Goal: Check status: Check status

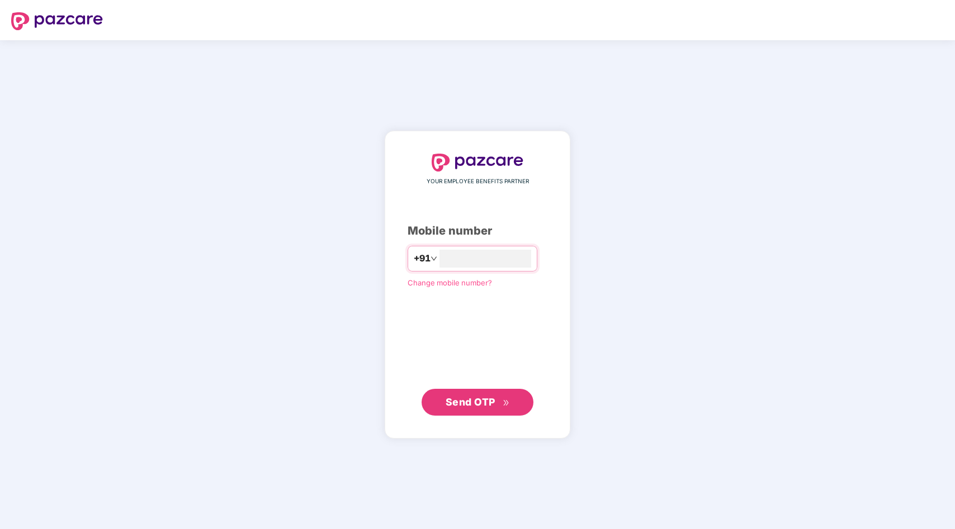
type input "**********"
click at [456, 396] on span "Send OTP" at bounding box center [477, 403] width 64 height 16
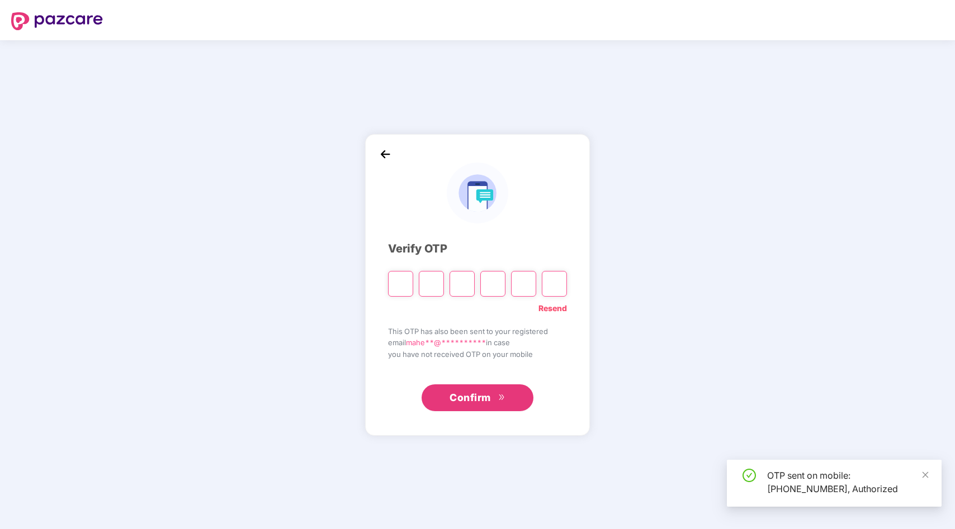
type input "*"
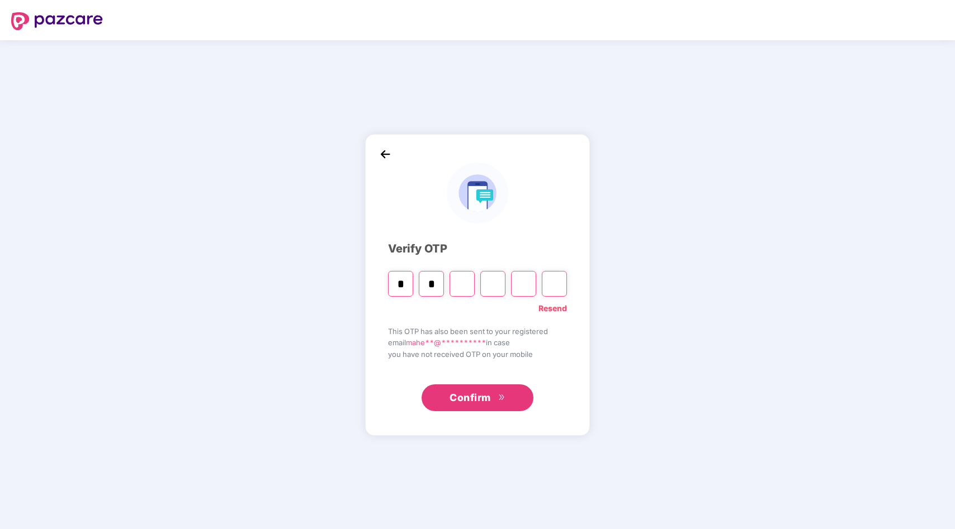
type input "*"
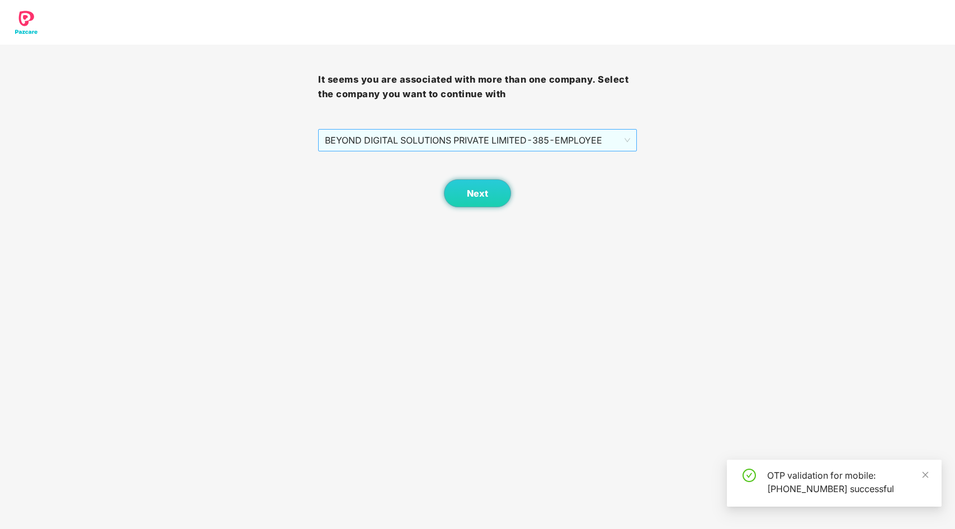
click at [573, 139] on span "BEYOND DIGITAL SOLUTIONS PRIVATE LIMITED - 385 - EMPLOYEE" at bounding box center [477, 140] width 305 height 21
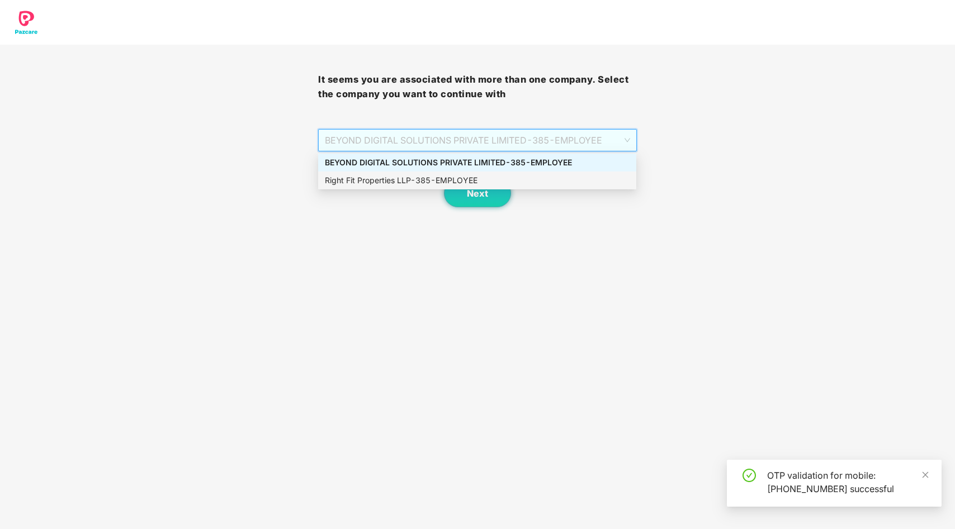
click at [489, 182] on div "Right Fit Properties LLP - 385 - EMPLOYEE" at bounding box center [477, 180] width 305 height 12
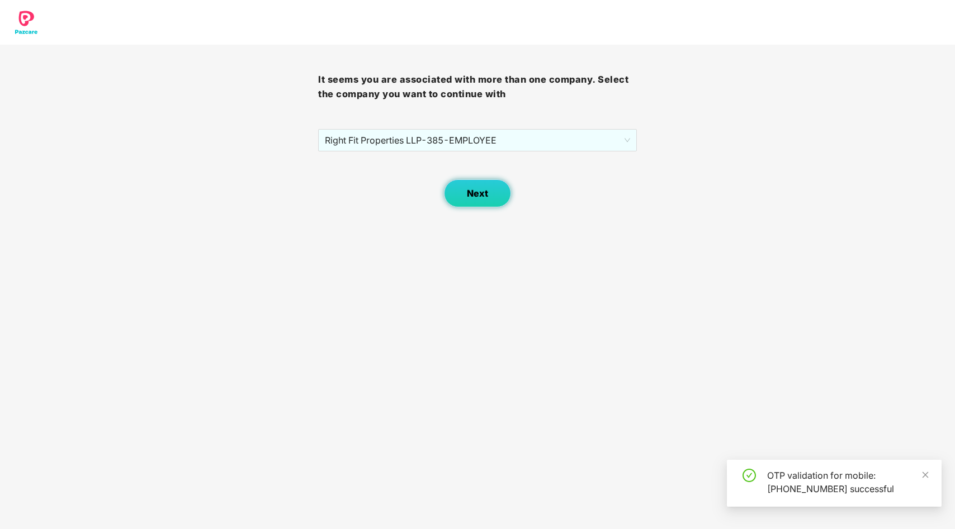
click at [471, 196] on span "Next" at bounding box center [477, 193] width 21 height 11
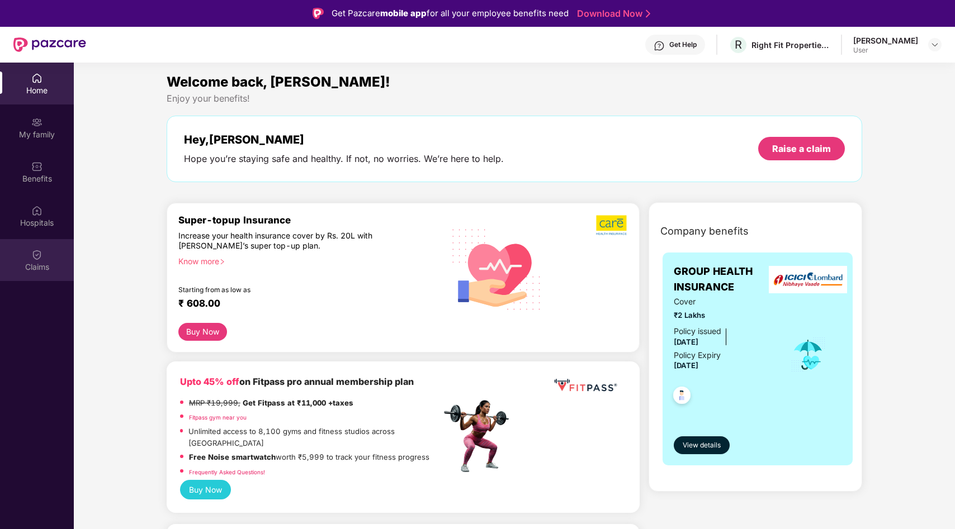
click at [44, 265] on div "Claims" at bounding box center [37, 267] width 74 height 11
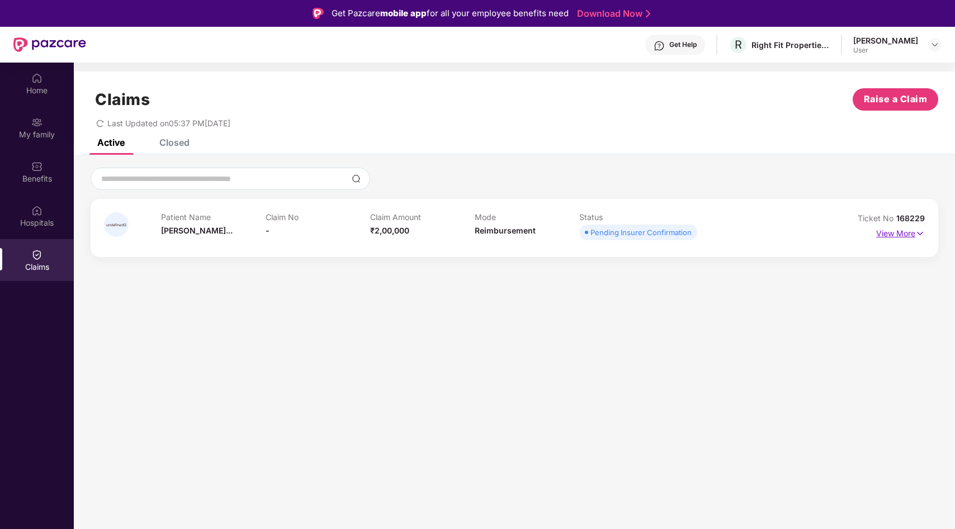
click at [917, 231] on img at bounding box center [920, 233] width 10 height 12
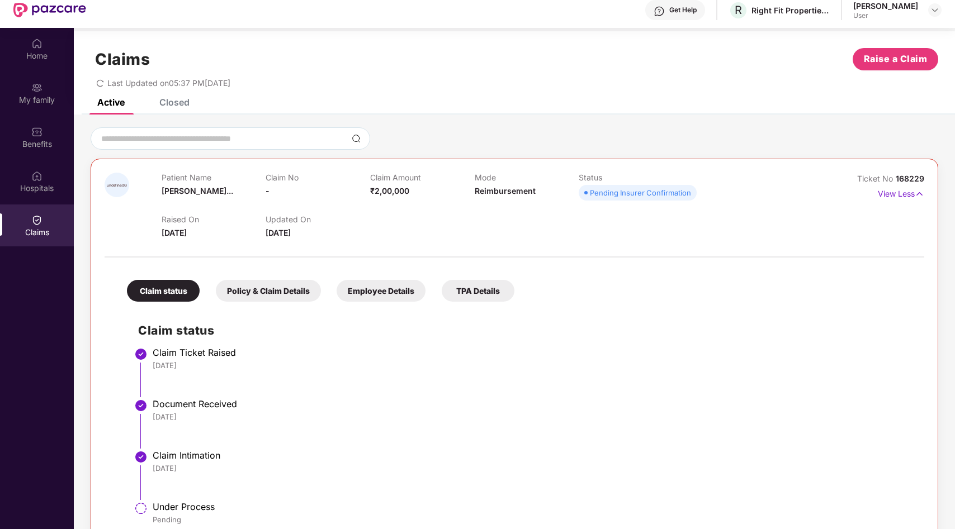
scroll to position [63, 0]
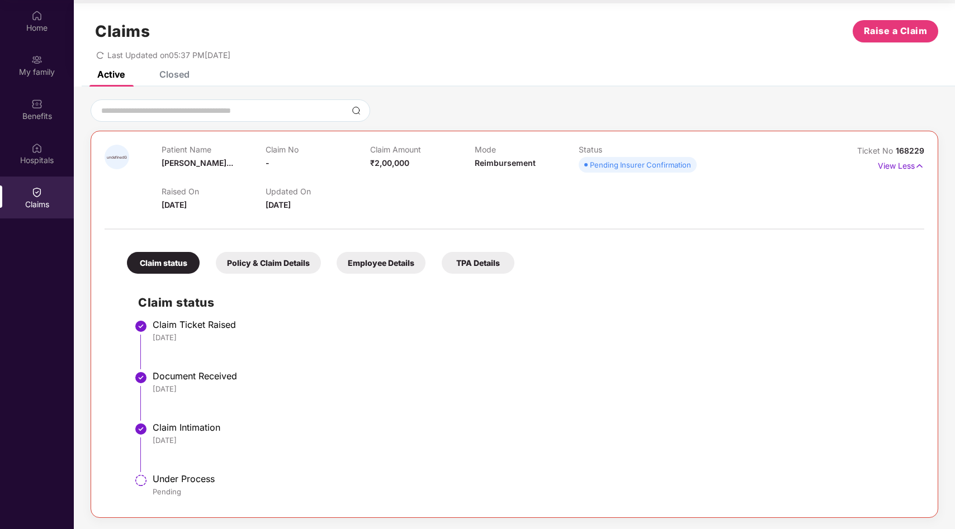
click at [236, 266] on div "Policy & Claim Details" at bounding box center [268, 263] width 105 height 22
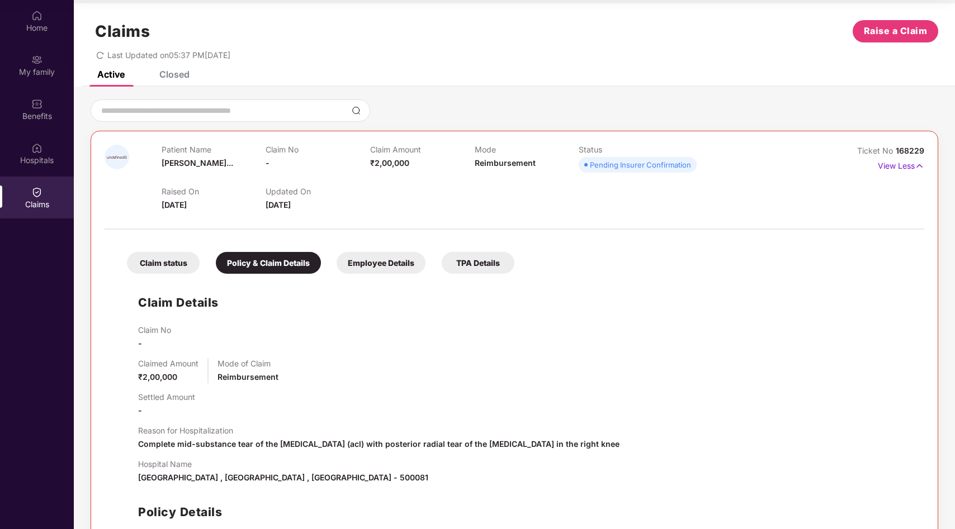
click at [363, 263] on div "Employee Details" at bounding box center [380, 263] width 89 height 22
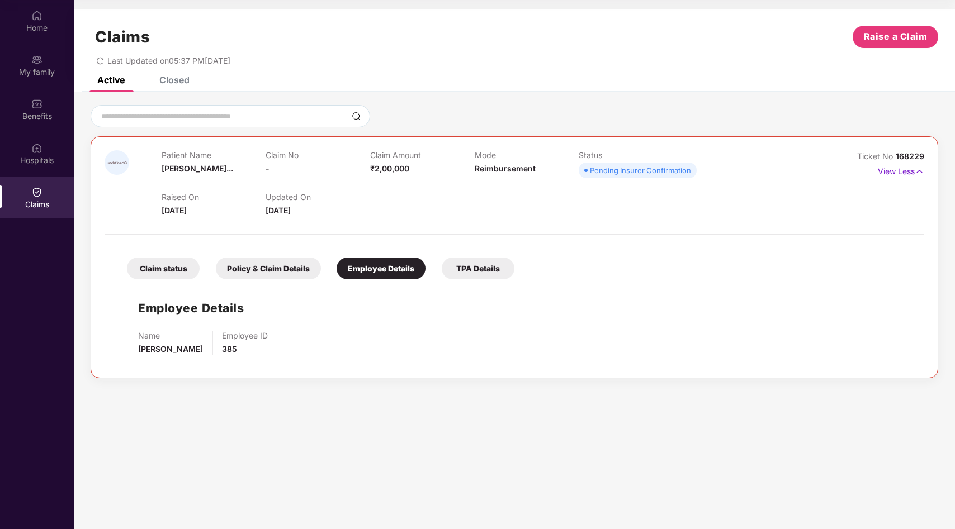
click at [495, 277] on div "TPA Details" at bounding box center [477, 269] width 73 height 22
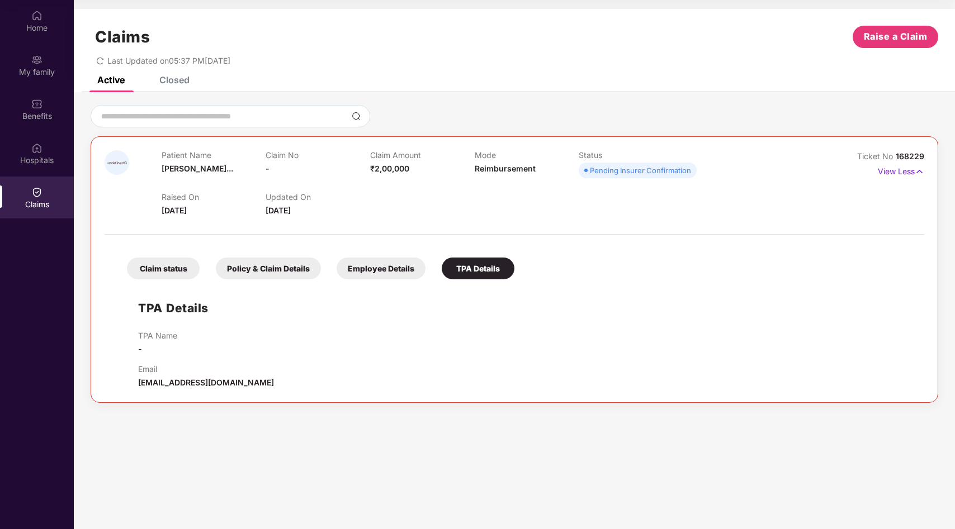
click at [191, 265] on div "Claim status" at bounding box center [163, 269] width 73 height 22
